Goal: Transaction & Acquisition: Obtain resource

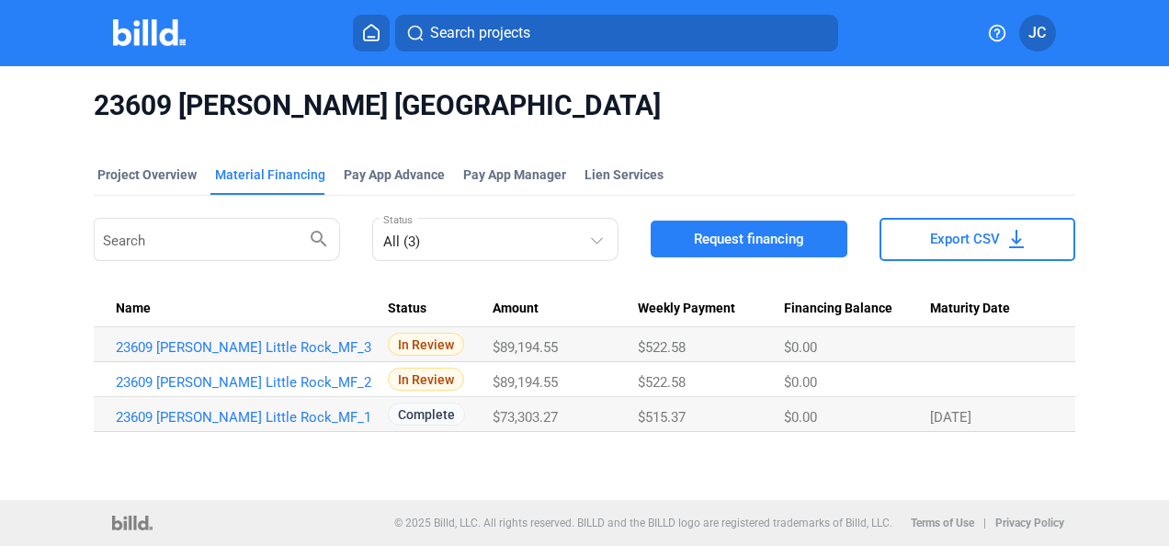
click at [161, 35] on img at bounding box center [149, 32] width 73 height 27
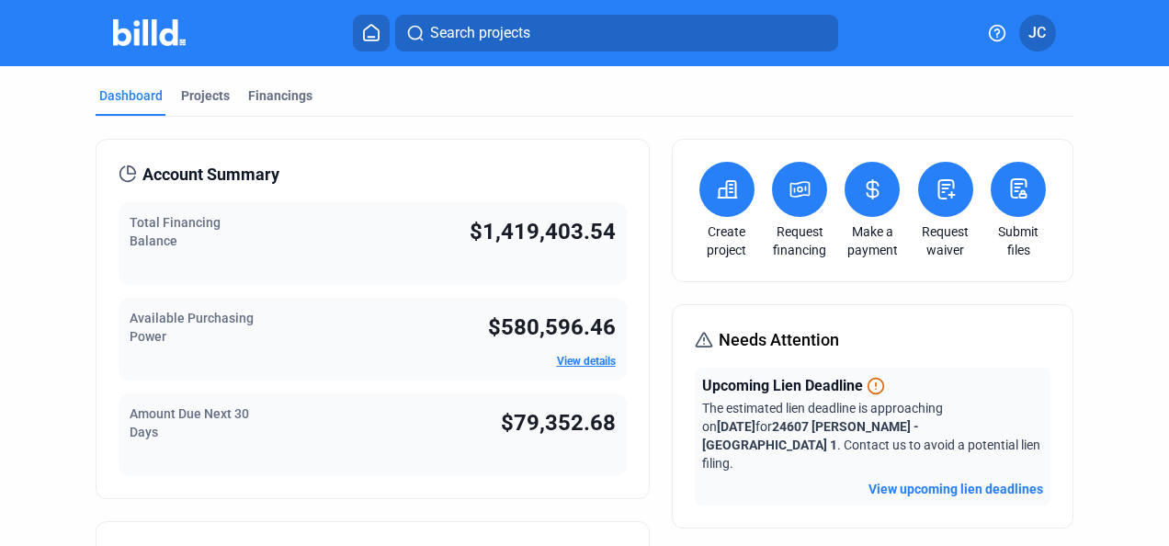
click at [205, 102] on div "Projects" at bounding box center [205, 95] width 49 height 18
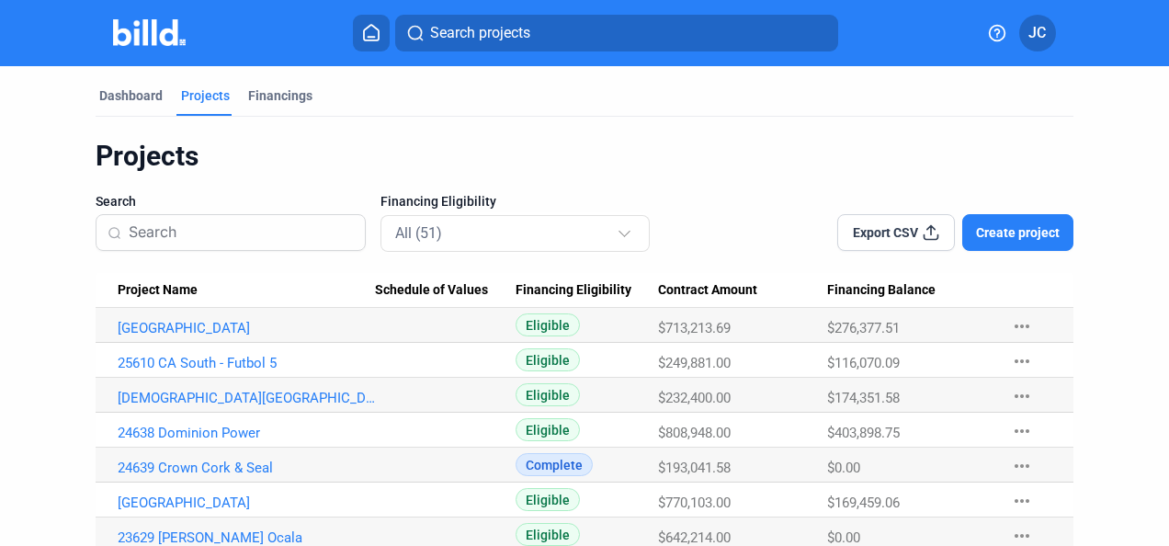
scroll to position [92, 0]
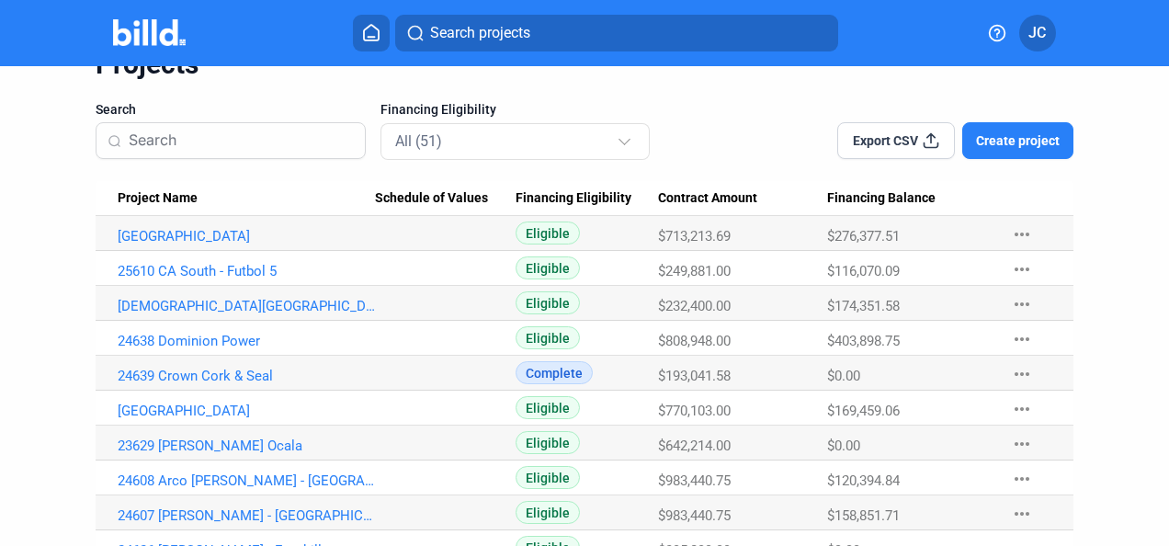
click at [206, 237] on link "[GEOGRAPHIC_DATA]" at bounding box center [247, 236] width 258 height 17
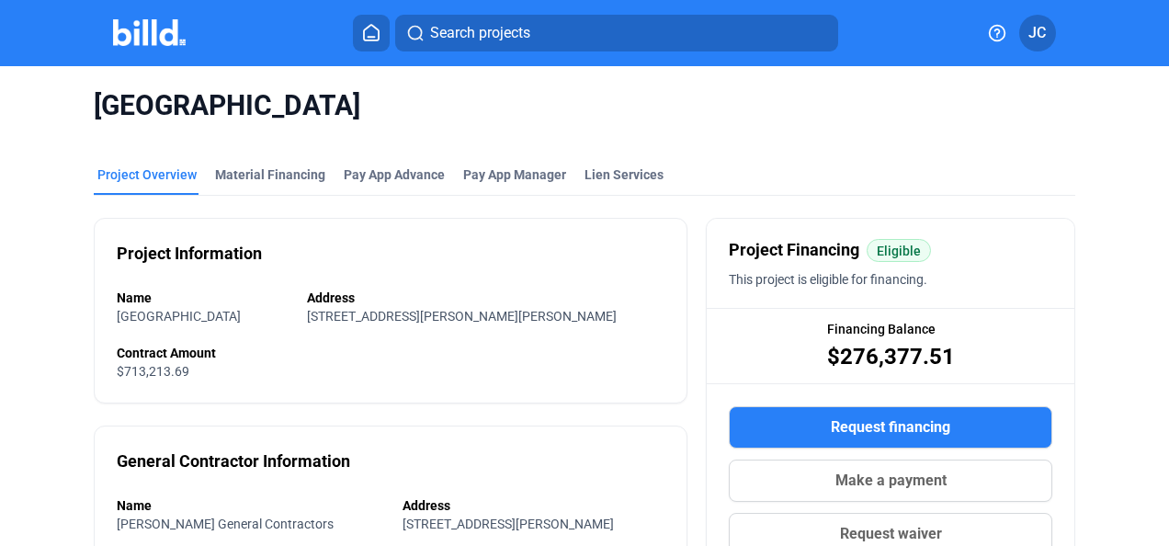
click at [285, 175] on div "Material Financing" at bounding box center [270, 174] width 110 height 18
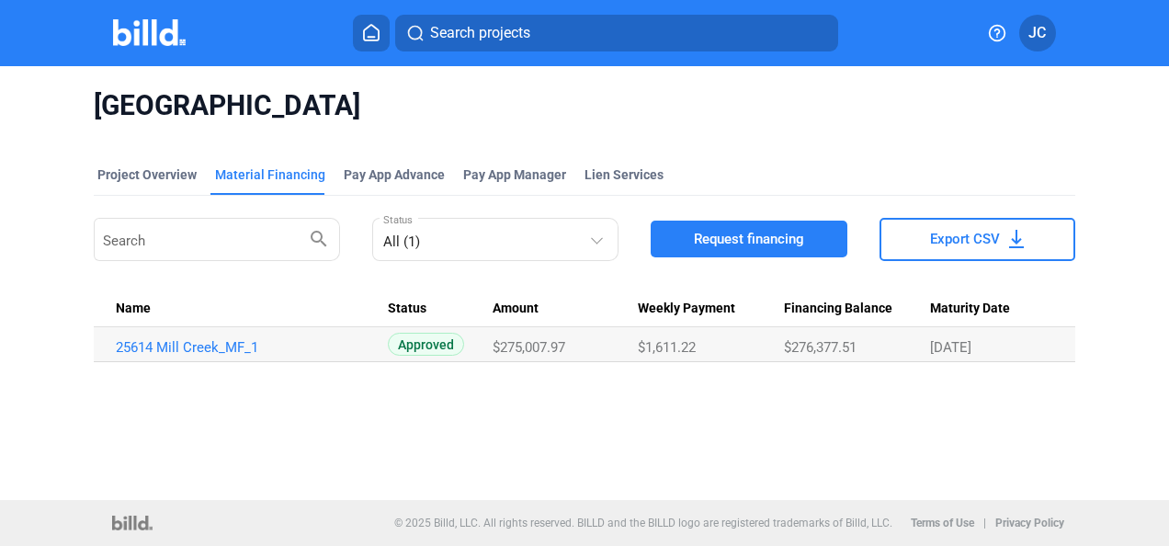
click at [213, 350] on link "25614 Mill Creek_MF_1" at bounding box center [245, 347] width 258 height 17
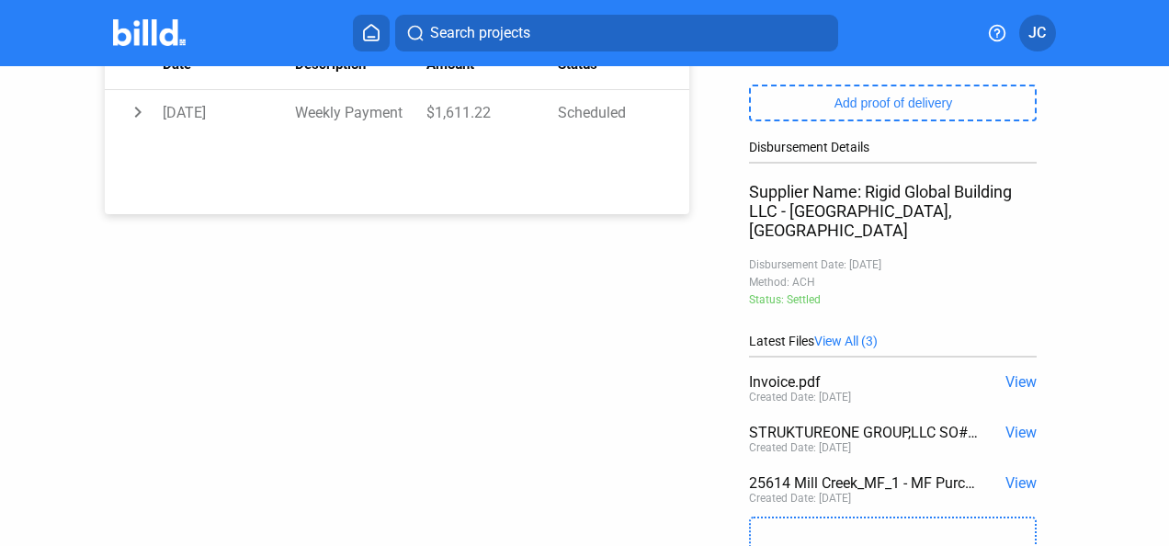
scroll to position [459, 0]
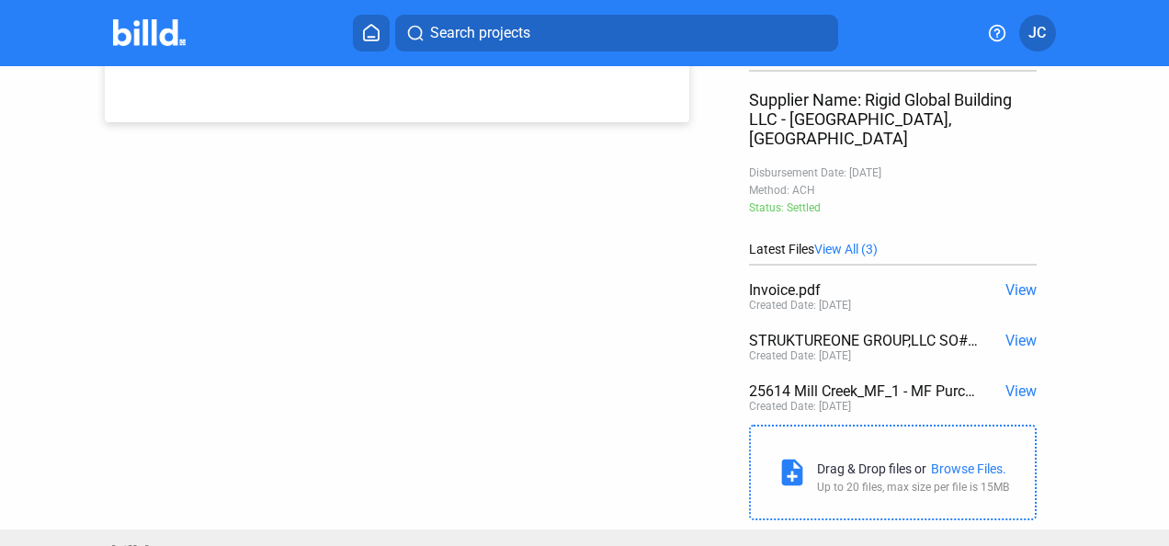
click at [1010, 382] on span "View" at bounding box center [1020, 390] width 31 height 17
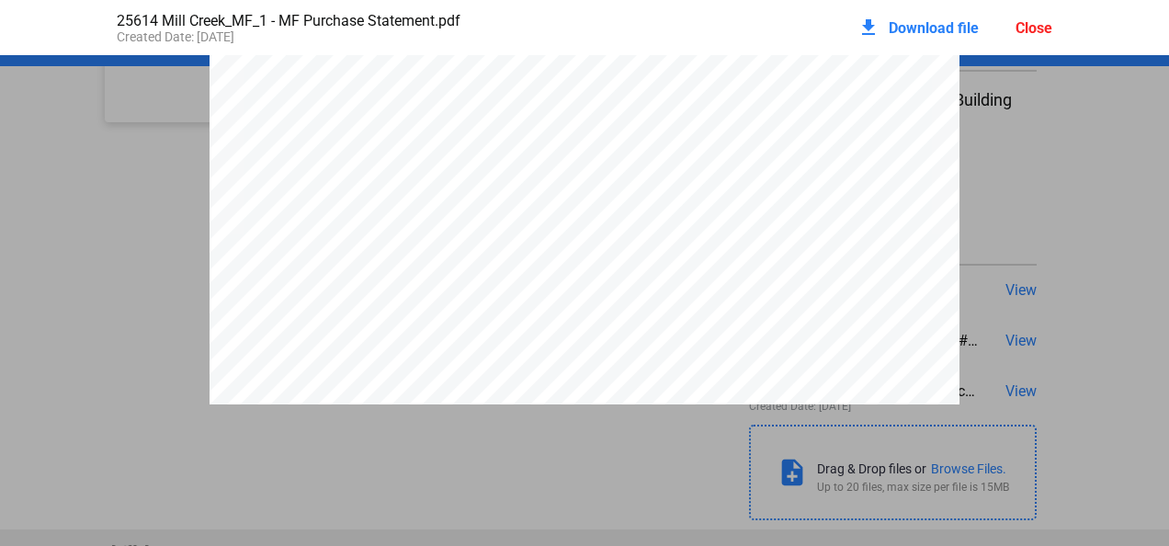
scroll to position [4512, 0]
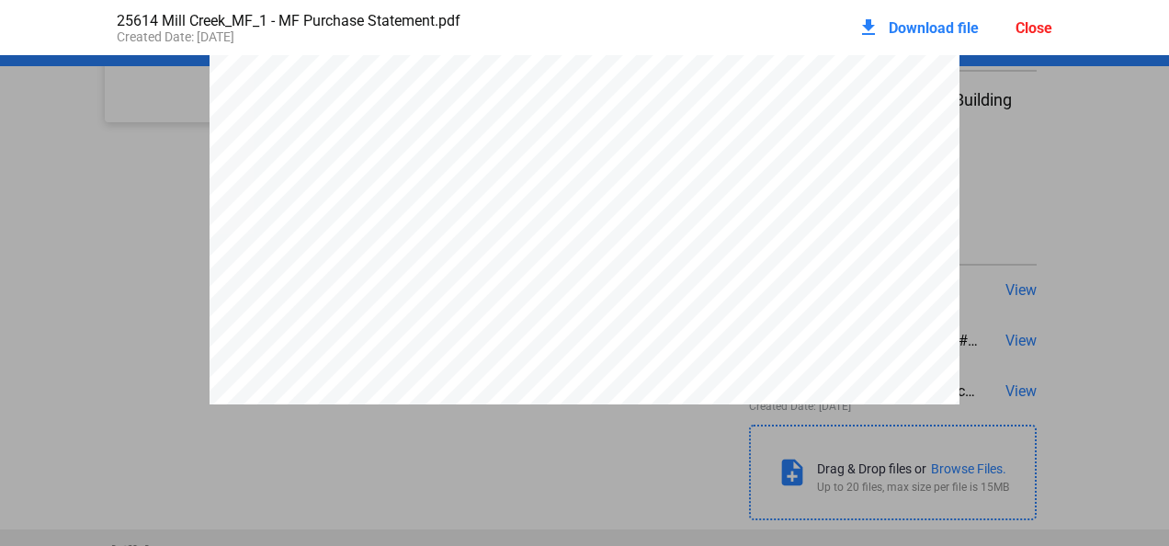
click at [1046, 26] on div "Close" at bounding box center [1033, 27] width 37 height 17
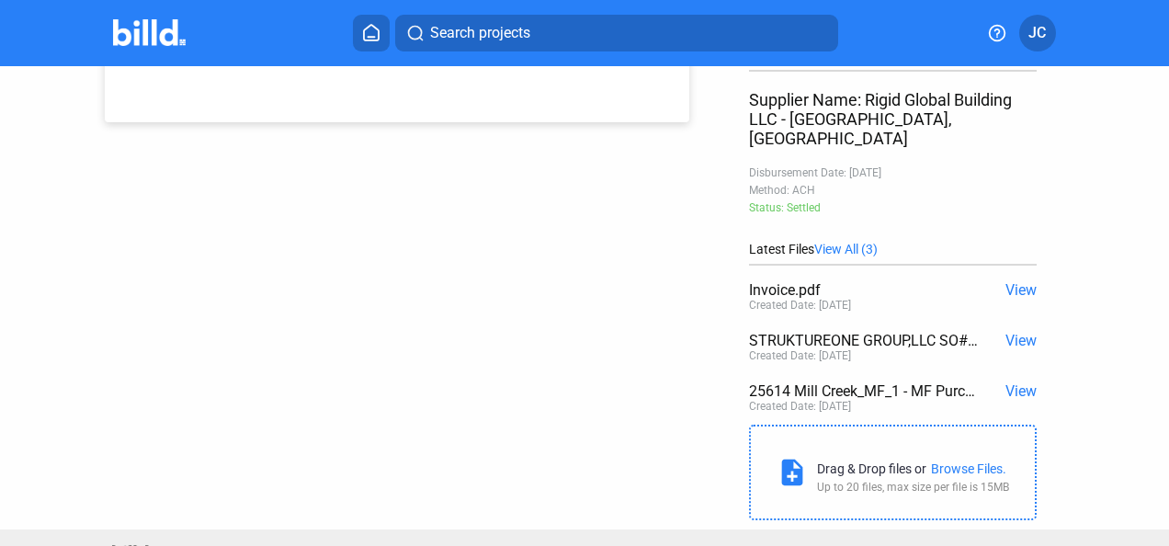
click at [1016, 332] on span "View" at bounding box center [1020, 340] width 31 height 17
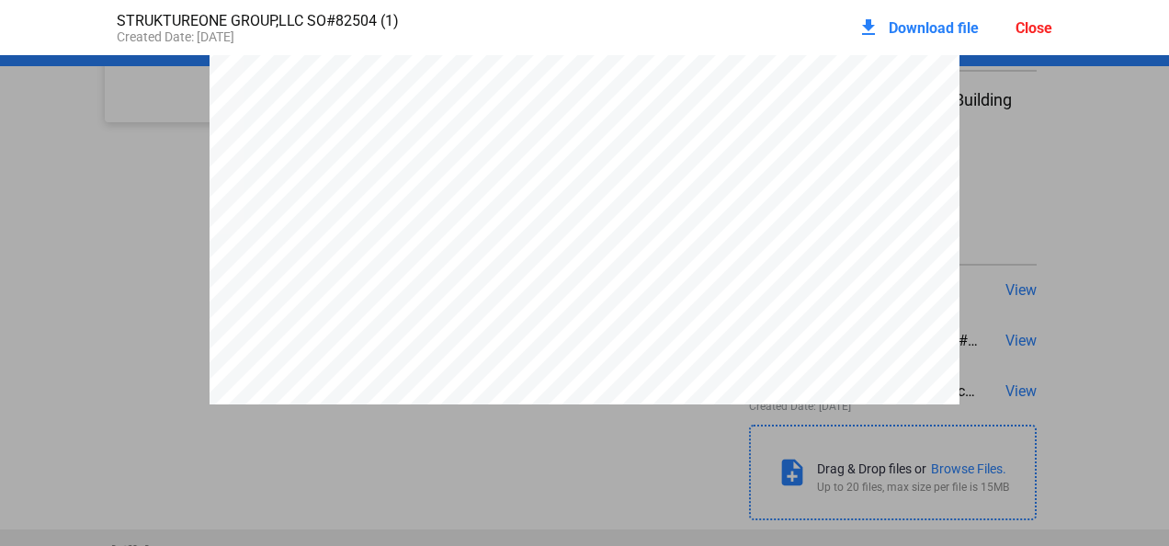
scroll to position [0, 0]
click at [904, 19] on span "Download file" at bounding box center [934, 27] width 90 height 17
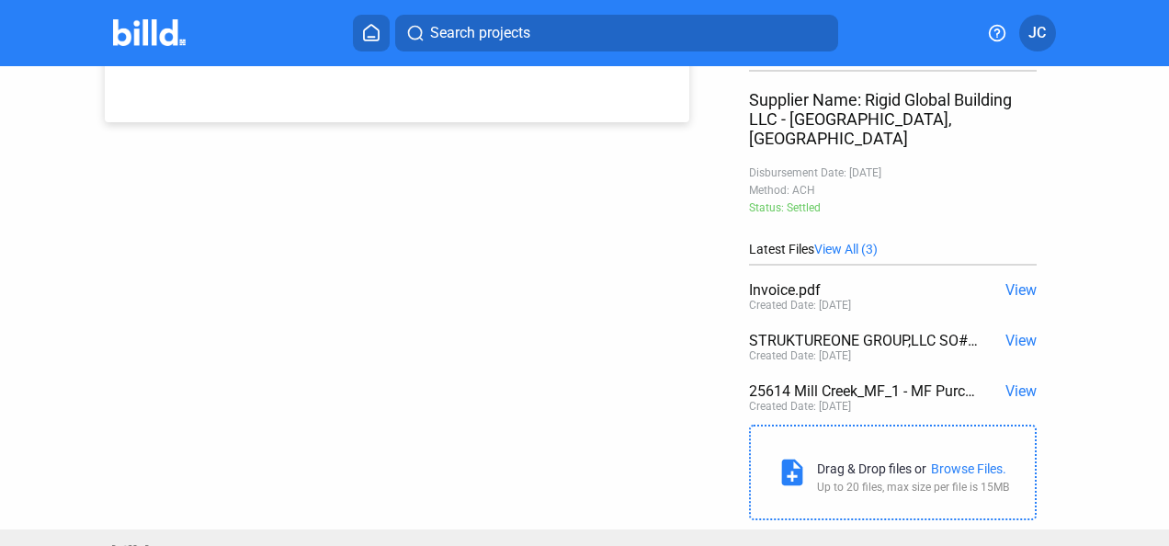
click at [474, 163] on div "Purchase: [GEOGRAPHIC_DATA] Address: [STREET_ADDRESS][PERSON_NAME][PERSON_NAME]…" at bounding box center [585, 68] width 1052 height 923
click at [1009, 281] on span "View" at bounding box center [1020, 289] width 31 height 17
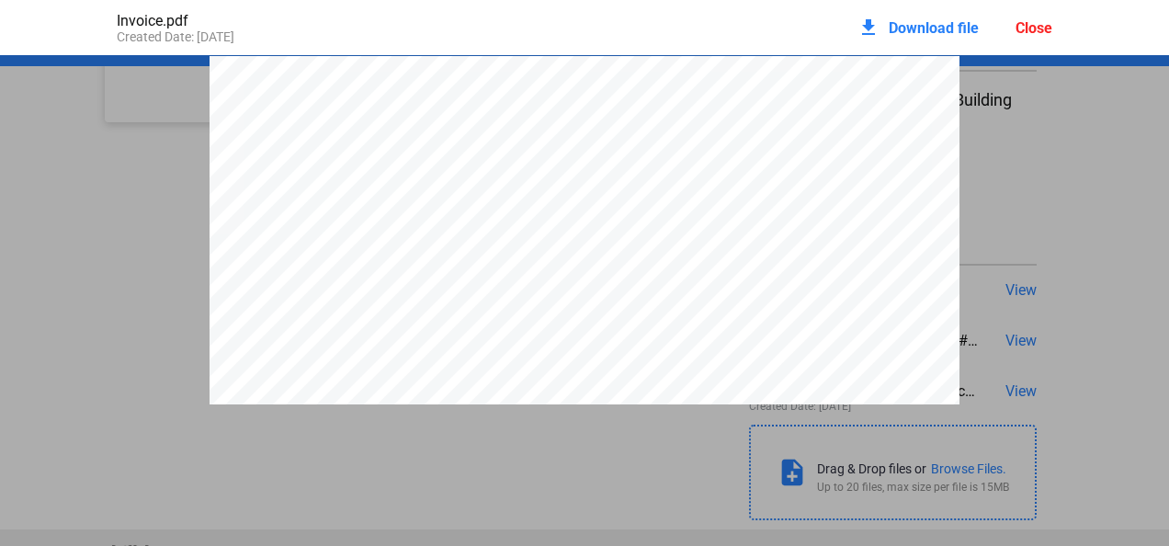
click at [1038, 36] on div "Close" at bounding box center [1033, 27] width 37 height 17
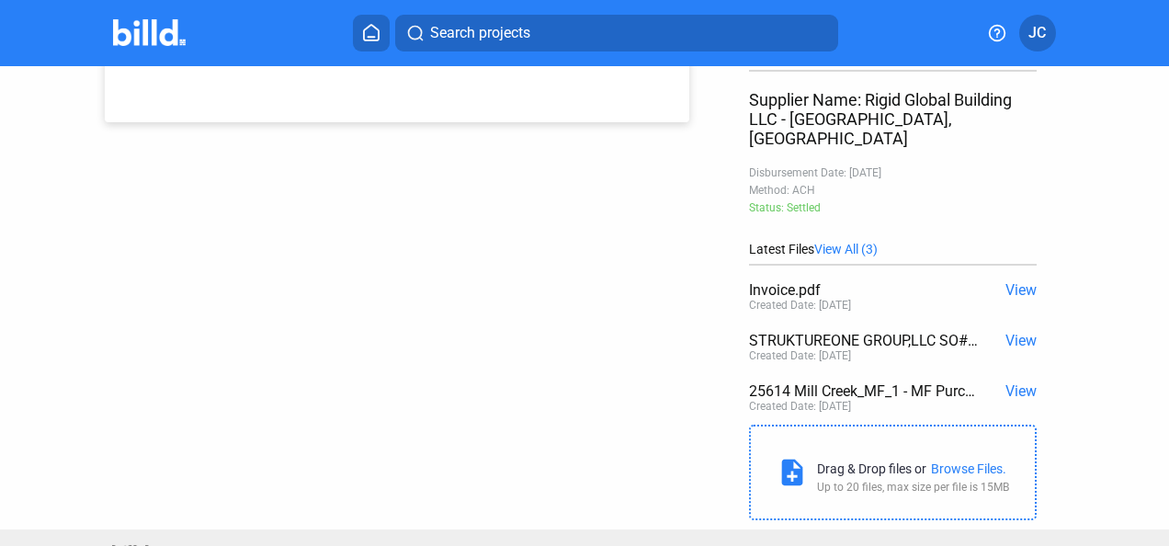
click at [1017, 332] on span "View" at bounding box center [1020, 340] width 31 height 17
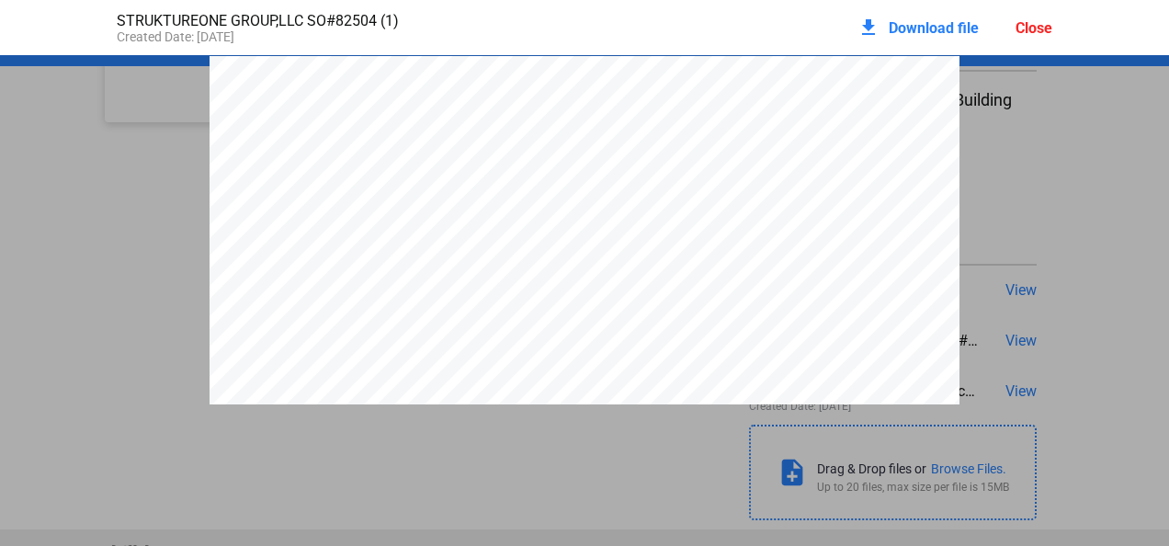
click at [913, 25] on span "Download file" at bounding box center [934, 27] width 90 height 17
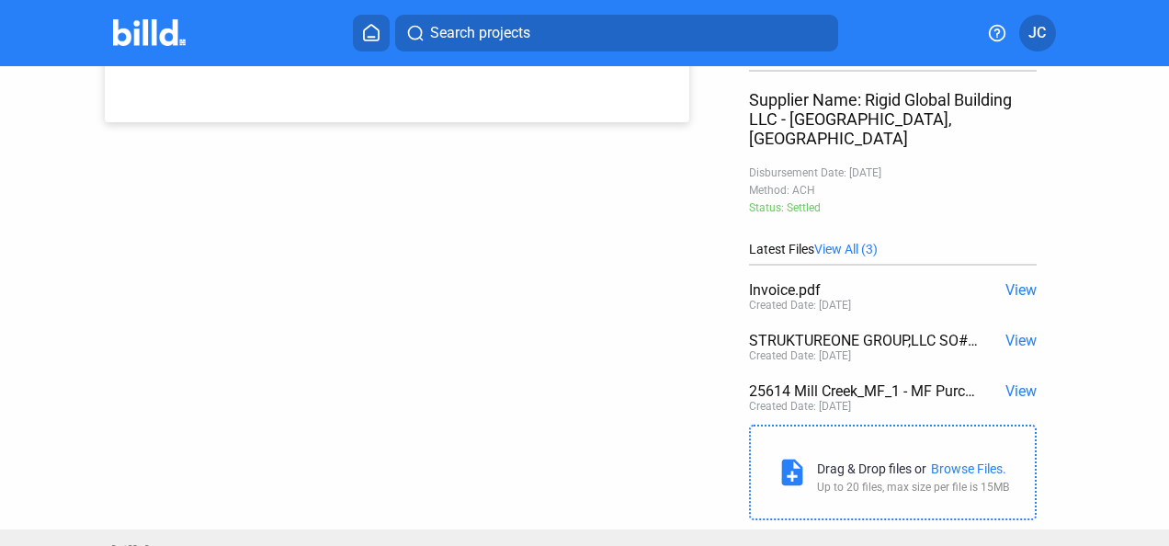
click at [654, 183] on div "Purchase: [GEOGRAPHIC_DATA] Address: [STREET_ADDRESS][PERSON_NAME][PERSON_NAME]…" at bounding box center [585, 68] width 1052 height 923
click at [1014, 332] on span "View" at bounding box center [1020, 340] width 31 height 17
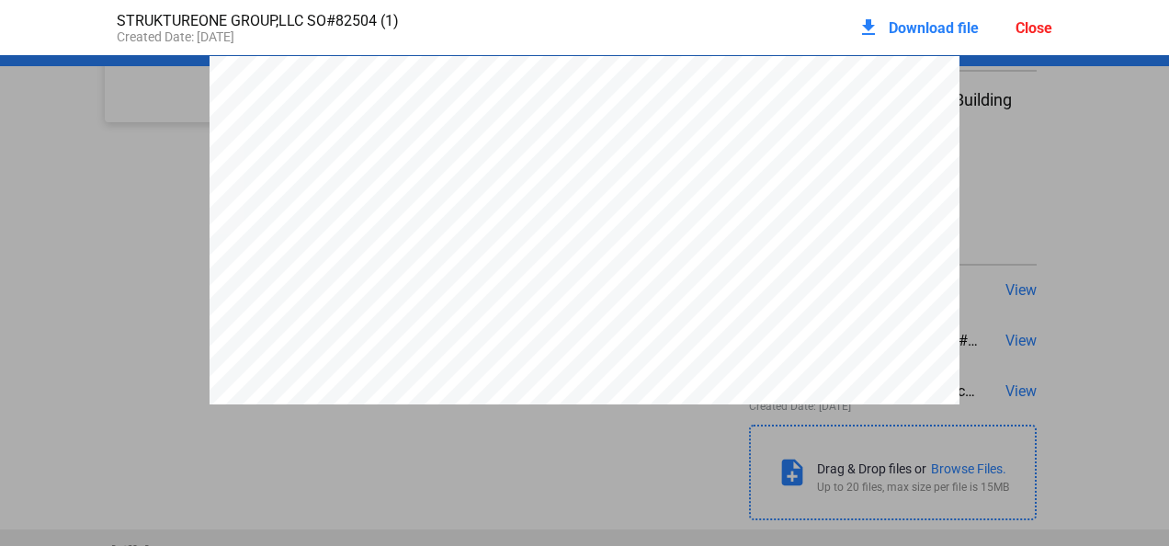
click at [926, 31] on span "Download file" at bounding box center [934, 27] width 90 height 17
